Goal: Task Accomplishment & Management: Complete application form

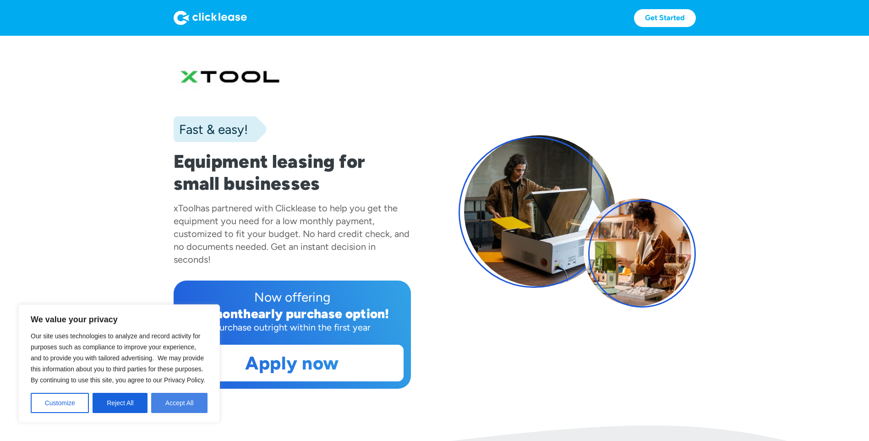
click at [195, 410] on button "Accept All" at bounding box center [179, 403] width 56 height 20
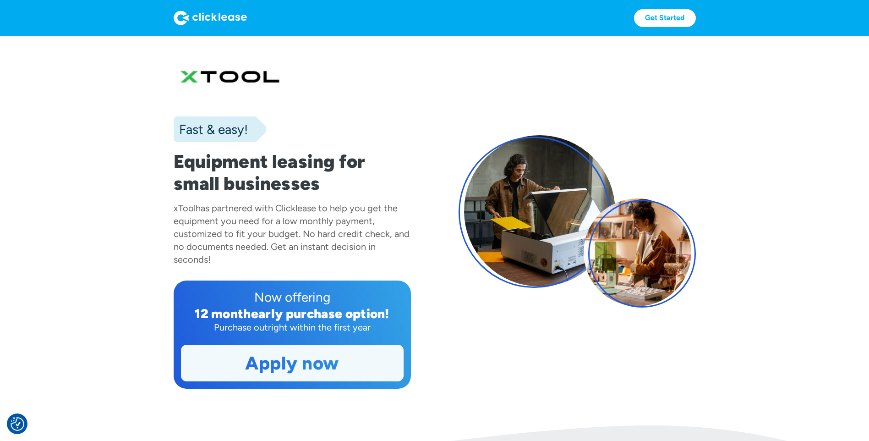
click at [350, 358] on link "Apply now" at bounding box center [292, 363] width 222 height 36
